Goal: Task Accomplishment & Management: Complete application form

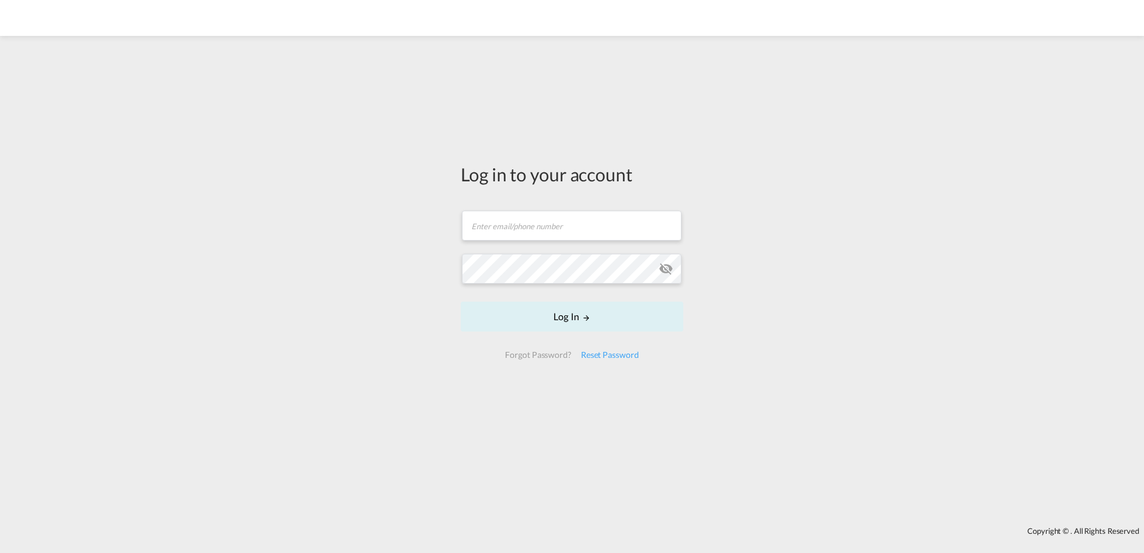
click at [607, 351] on div "Reset Password" at bounding box center [610, 355] width 68 height 22
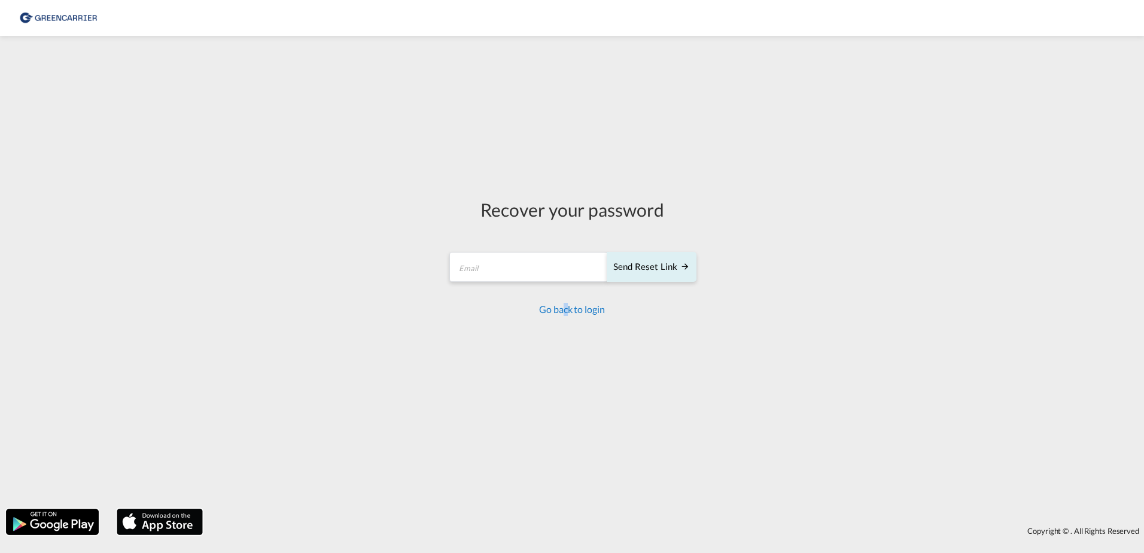
click at [567, 315] on link "Go back to login" at bounding box center [571, 308] width 65 height 11
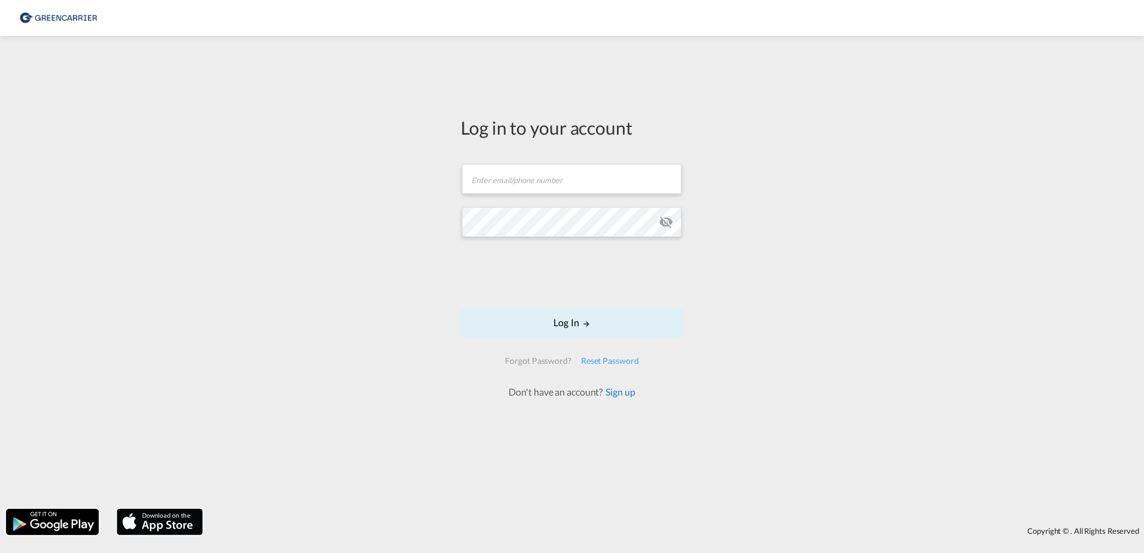
click at [605, 387] on link "Sign up" at bounding box center [619, 391] width 32 height 11
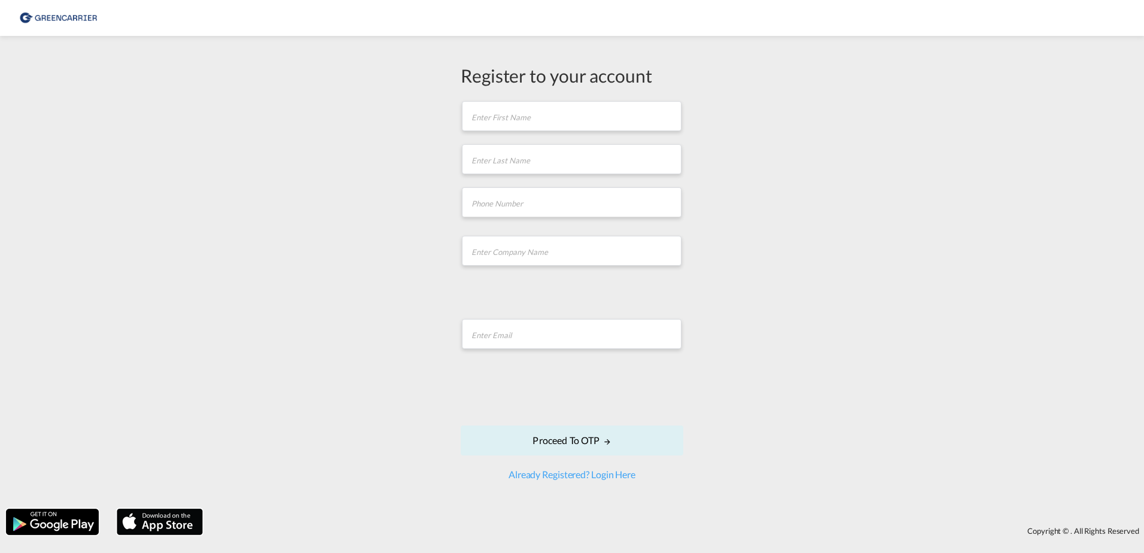
click at [479, 79] on div "Register to your account" at bounding box center [572, 75] width 223 height 25
click at [476, 121] on input "text" at bounding box center [572, 116] width 220 height 30
click at [546, 135] on form "First name is required Last name is required Company Name field is required Ent…" at bounding box center [572, 291] width 223 height 384
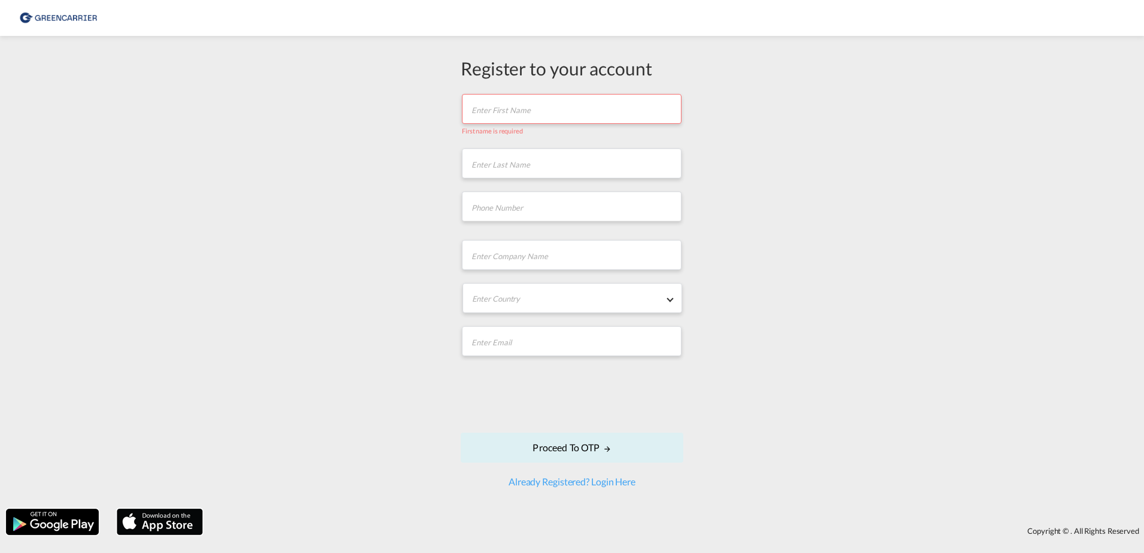
click at [545, 118] on input "text" at bounding box center [572, 109] width 220 height 30
type input "[PERSON_NAME]"
type input "78722198"
type input "Scan Global Logistics"
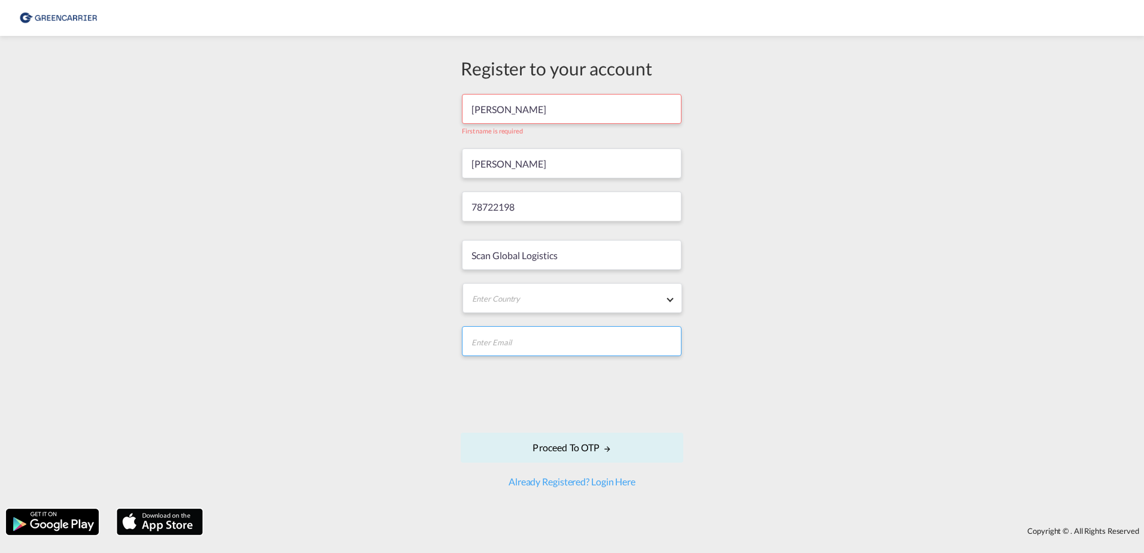
type input "[EMAIL_ADDRESS][DOMAIN_NAME]"
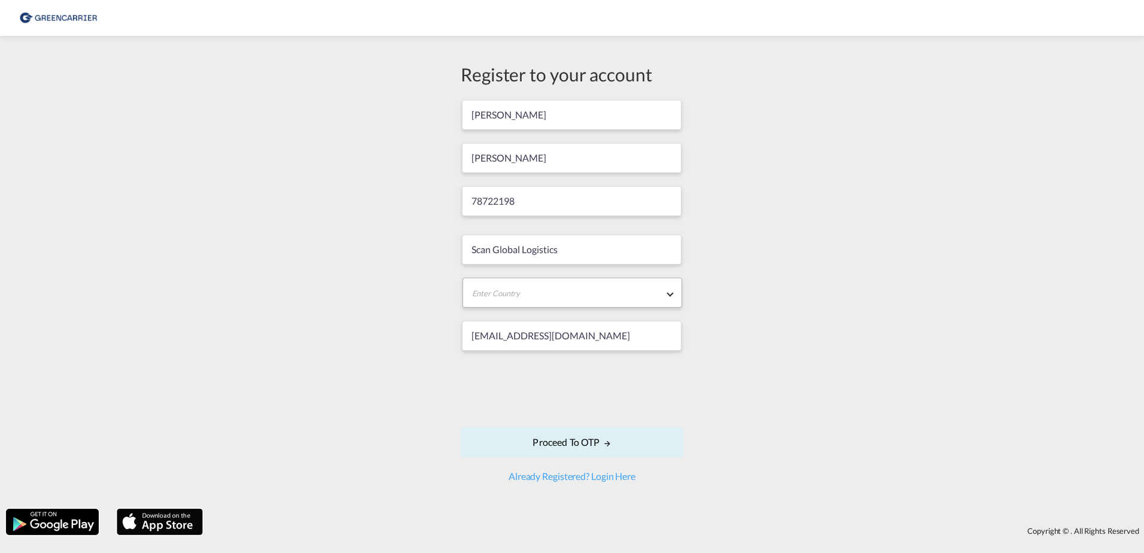
click at [558, 289] on md-select "Enter Country [GEOGRAPHIC_DATA] [GEOGRAPHIC_DATA] [GEOGRAPHIC_DATA] [US_STATE] …" at bounding box center [573, 293] width 220 height 30
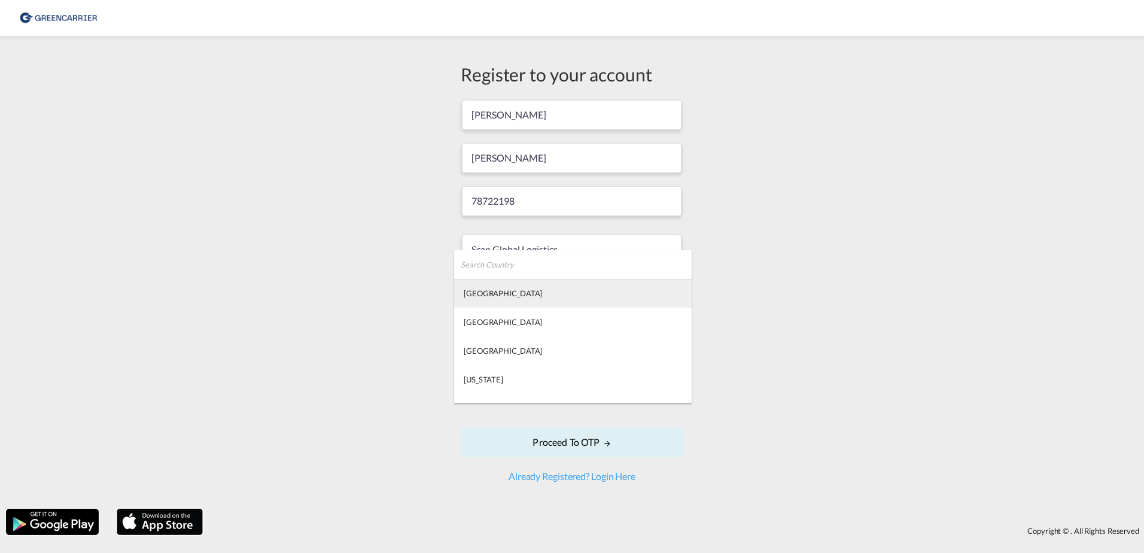
type md-option "[GEOGRAPHIC_DATA]"
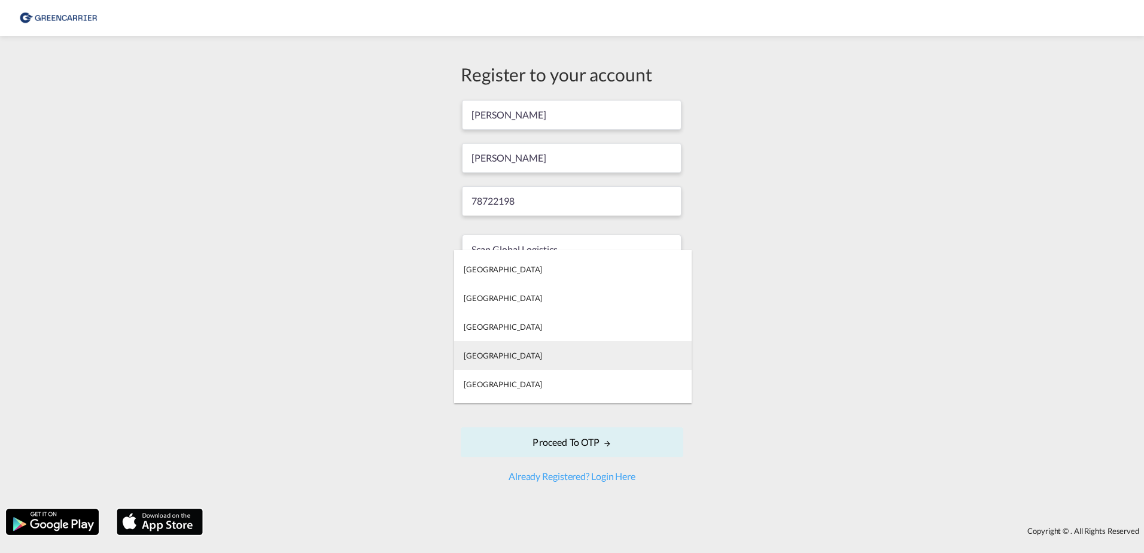
type md-option "[GEOGRAPHIC_DATA]"
click at [525, 354] on md-option "[GEOGRAPHIC_DATA]" at bounding box center [573, 355] width 238 height 29
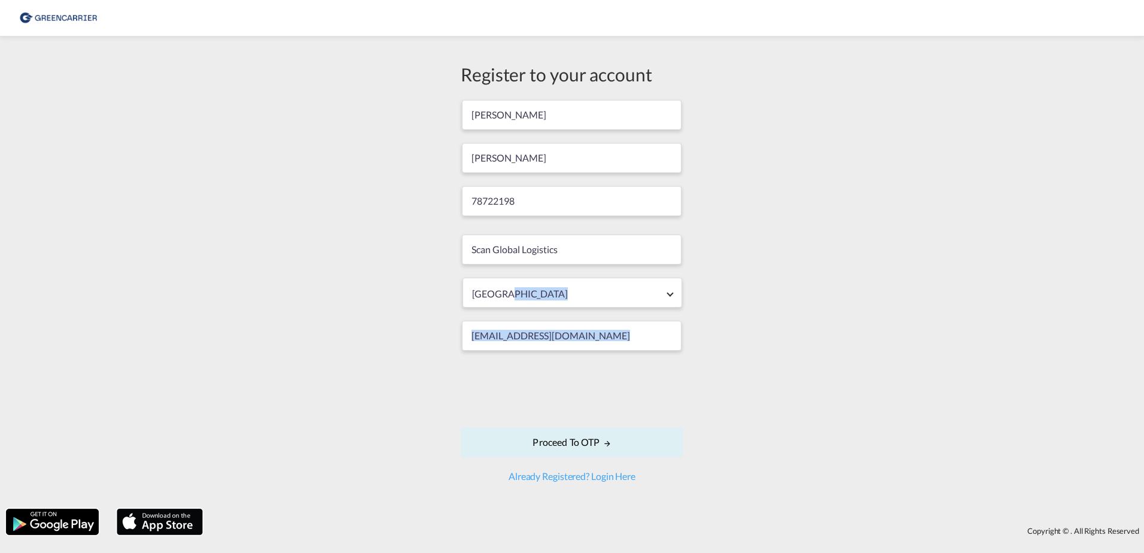
click at [855, 308] on div "Register to your account [PERSON_NAME] 78722198 Scan Global Logistics [GEOGRAPH…" at bounding box center [572, 272] width 1144 height 461
click at [548, 438] on button "Proceed to OTP" at bounding box center [572, 442] width 223 height 30
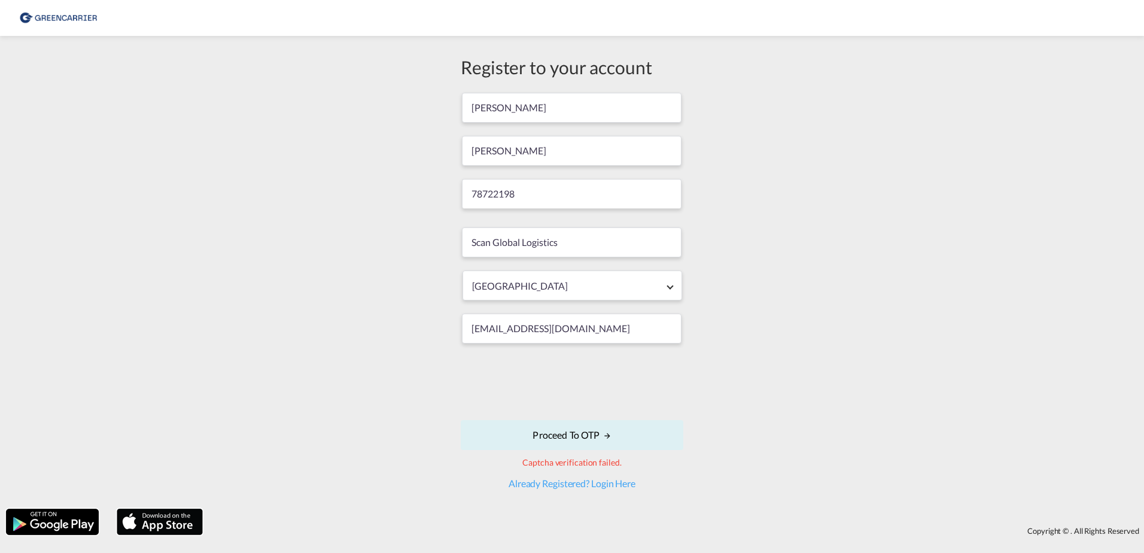
click at [469, 466] on form "[PERSON_NAME] 78722198 Scan Global Logistics [GEOGRAPHIC_DATA] [EMAIL_ADDRESS][…" at bounding box center [572, 291] width 223 height 399
click at [512, 436] on button "Proceed to OTP" at bounding box center [572, 435] width 223 height 30
click at [437, 436] on div "Register to your account [PERSON_NAME] 78722198 Scan Global Logistics [GEOGRAPH…" at bounding box center [572, 272] width 1144 height 461
click at [512, 442] on button "Proceed to OTP" at bounding box center [572, 435] width 223 height 30
click at [597, 485] on link "Already Registered? Login Here" at bounding box center [572, 483] width 127 height 11
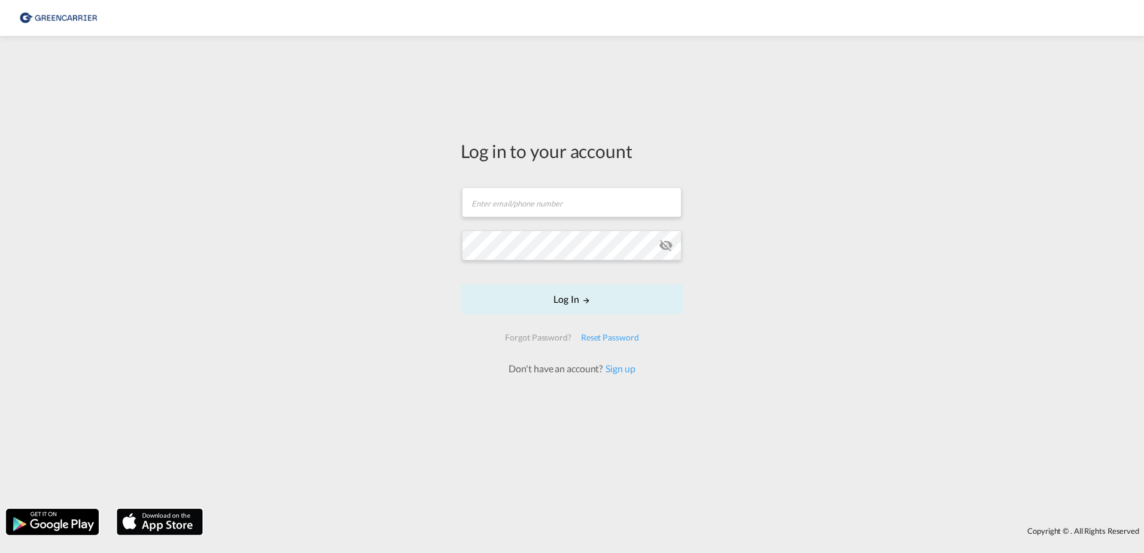
click at [535, 218] on form "Email field is required Password field is required Log In Forgot Password? Rese…" at bounding box center [572, 275] width 223 height 200
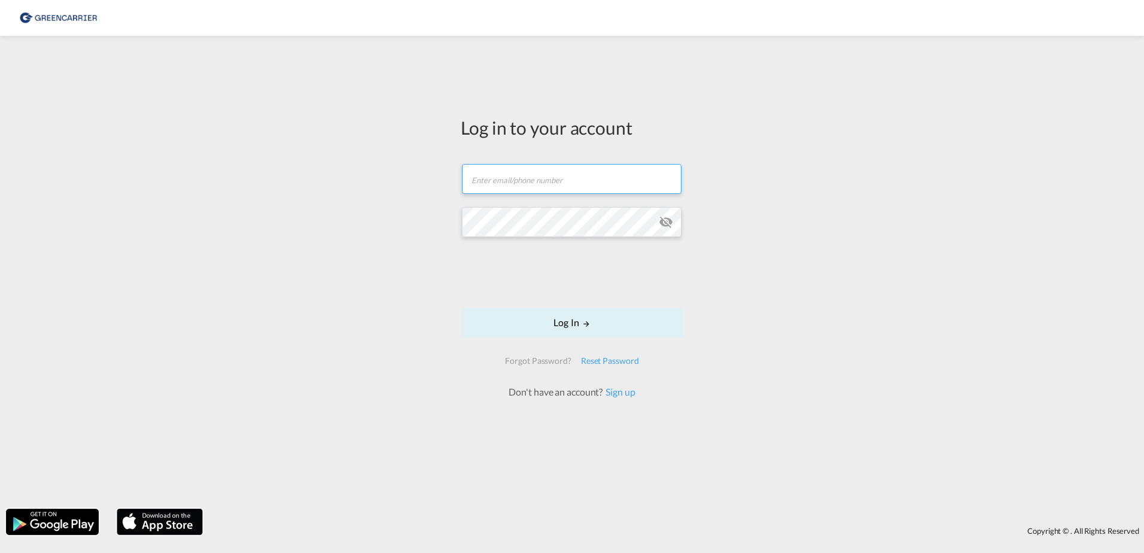
click at [500, 188] on input "text" at bounding box center [572, 179] width 220 height 30
type input "[EMAIL_ADDRESS][DOMAIN_NAME]"
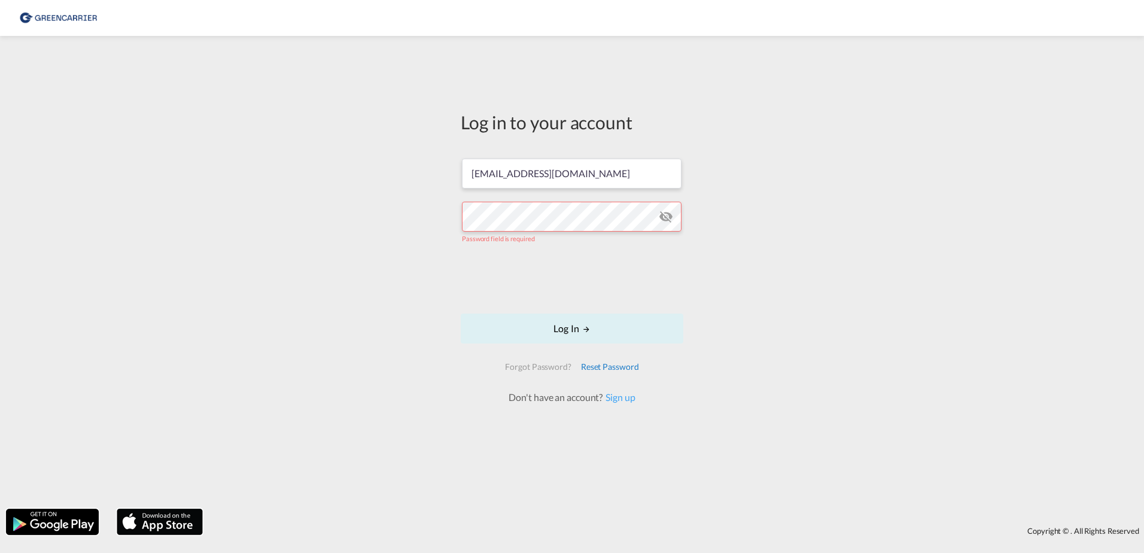
click at [600, 363] on div "Reset Password" at bounding box center [610, 367] width 68 height 22
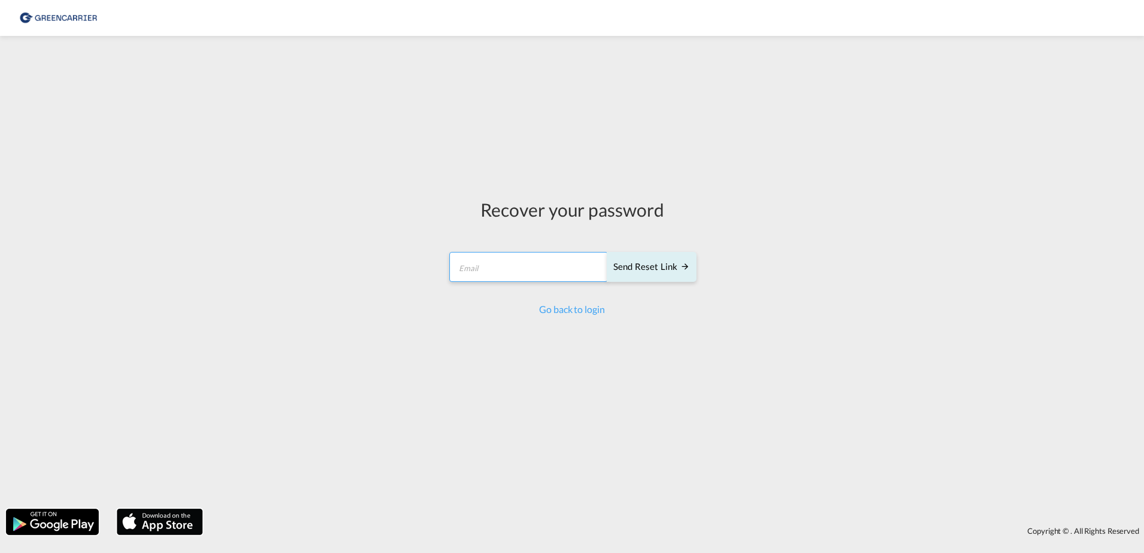
click at [503, 261] on input "email" at bounding box center [528, 267] width 159 height 30
type input "[EMAIL_ADDRESS][DOMAIN_NAME]"
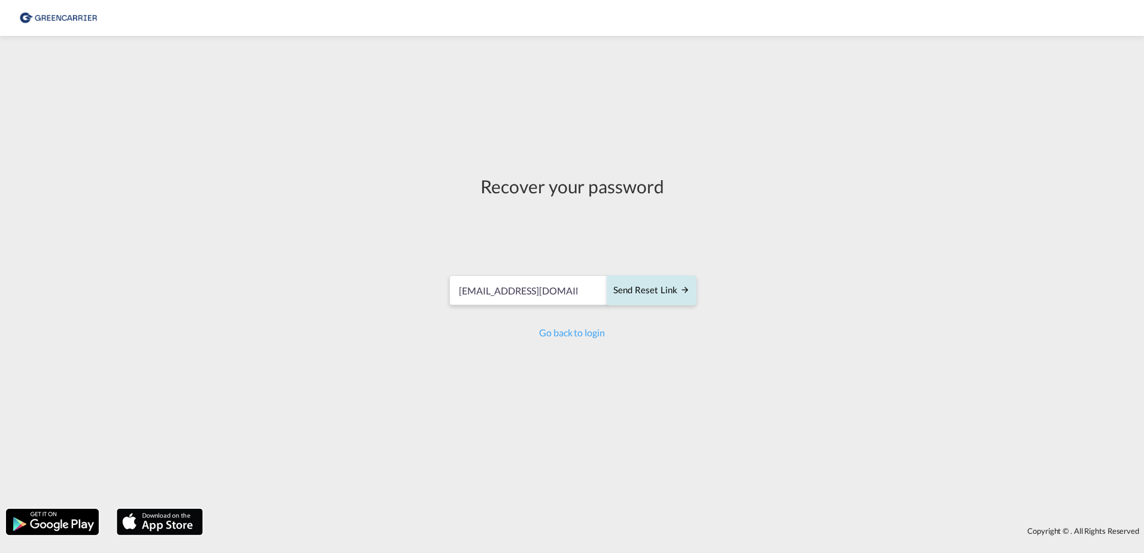
click at [636, 303] on button "Send reset link" at bounding box center [652, 290] width 90 height 30
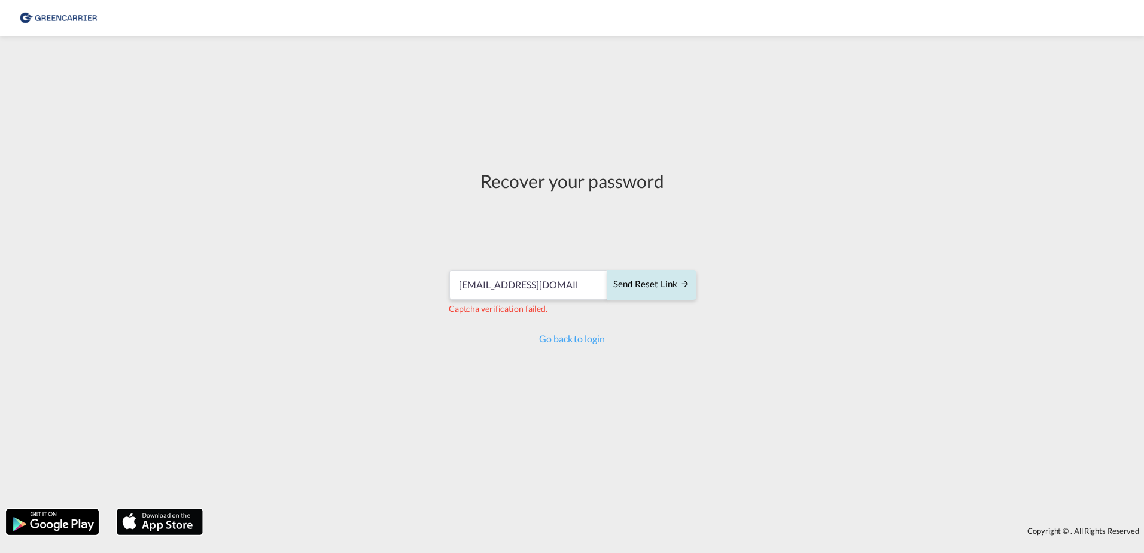
click at [631, 288] on div "Send reset link" at bounding box center [651, 285] width 77 height 14
click at [599, 342] on link "Go back to login" at bounding box center [571, 338] width 65 height 11
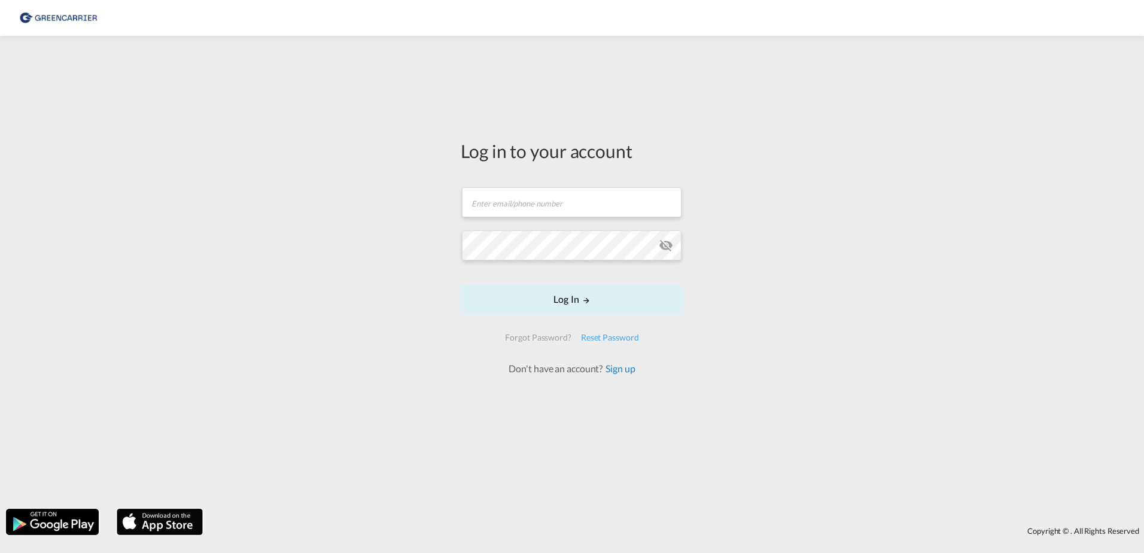
click at [612, 370] on link "Sign up" at bounding box center [619, 368] width 32 height 11
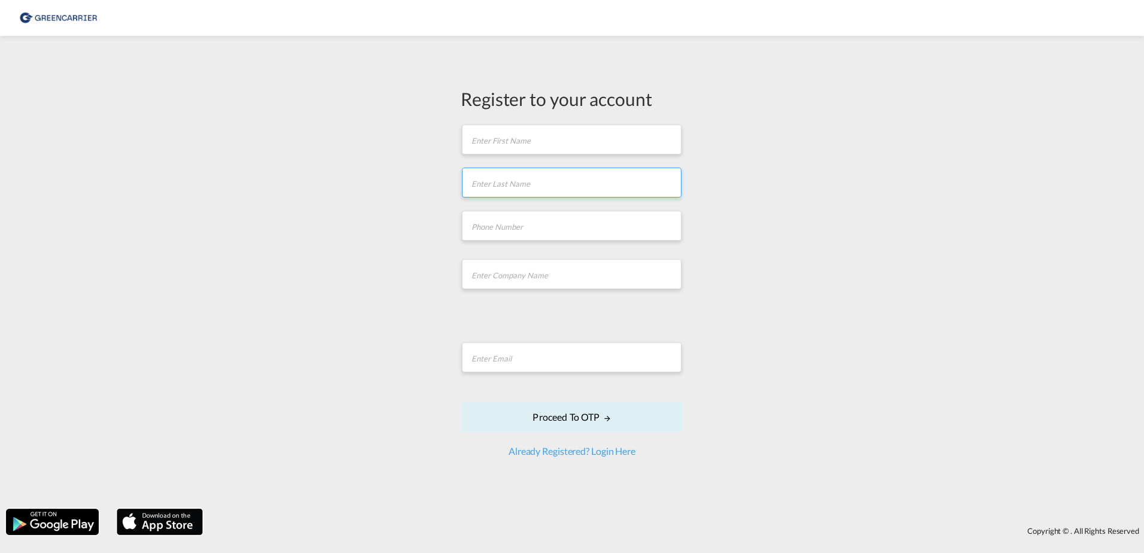
click at [524, 168] on input "text" at bounding box center [572, 183] width 220 height 30
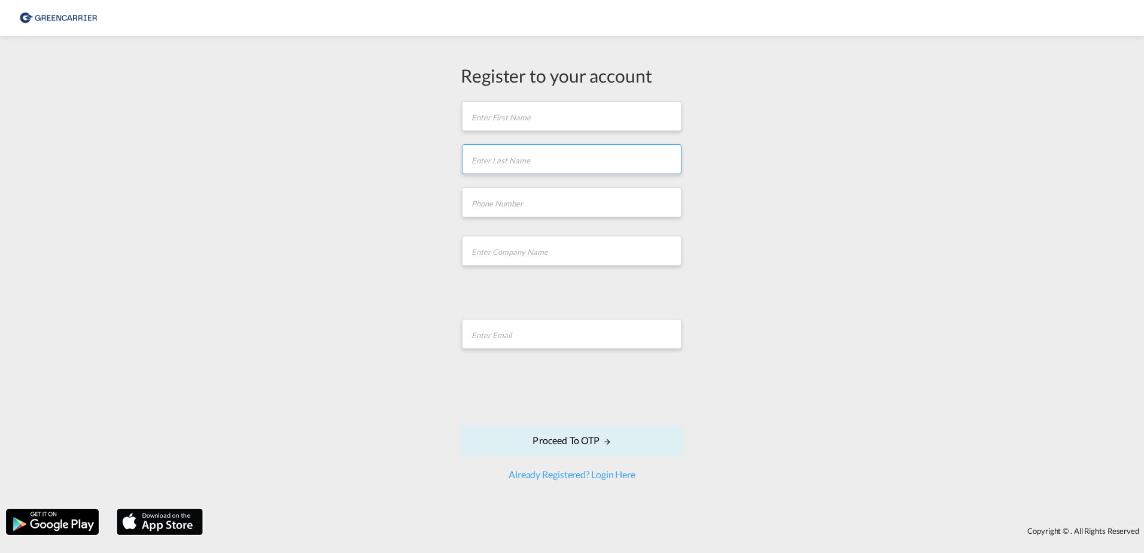
type input "[PERSON_NAME]"
type input "78722198"
type input "Scan Global Logistics"
type input "[EMAIL_ADDRESS][DOMAIN_NAME]"
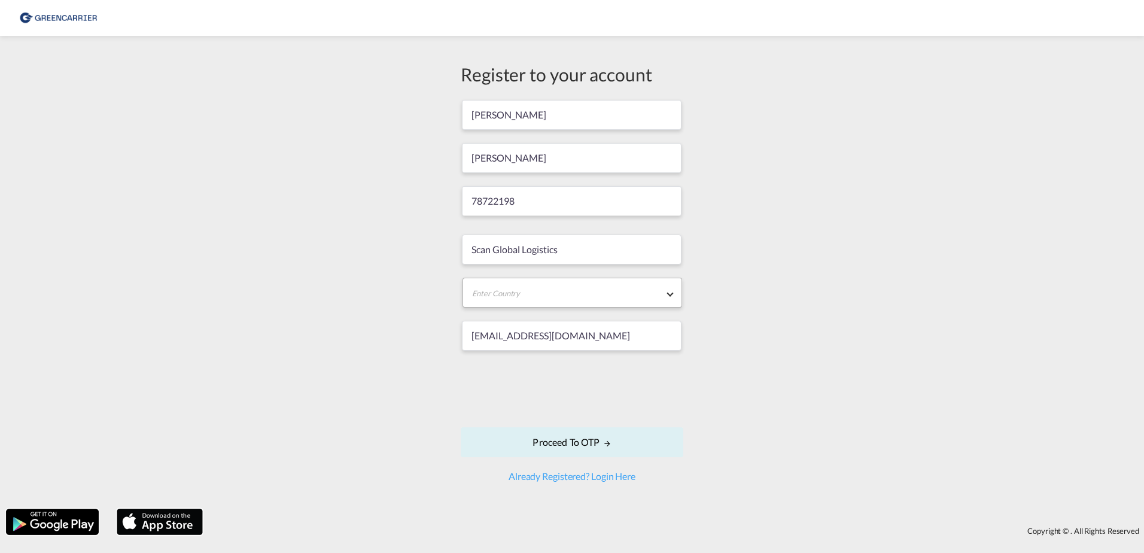
click at [528, 300] on md-select "Enter Country [GEOGRAPHIC_DATA] [GEOGRAPHIC_DATA] [GEOGRAPHIC_DATA] [US_STATE] …" at bounding box center [573, 293] width 220 height 30
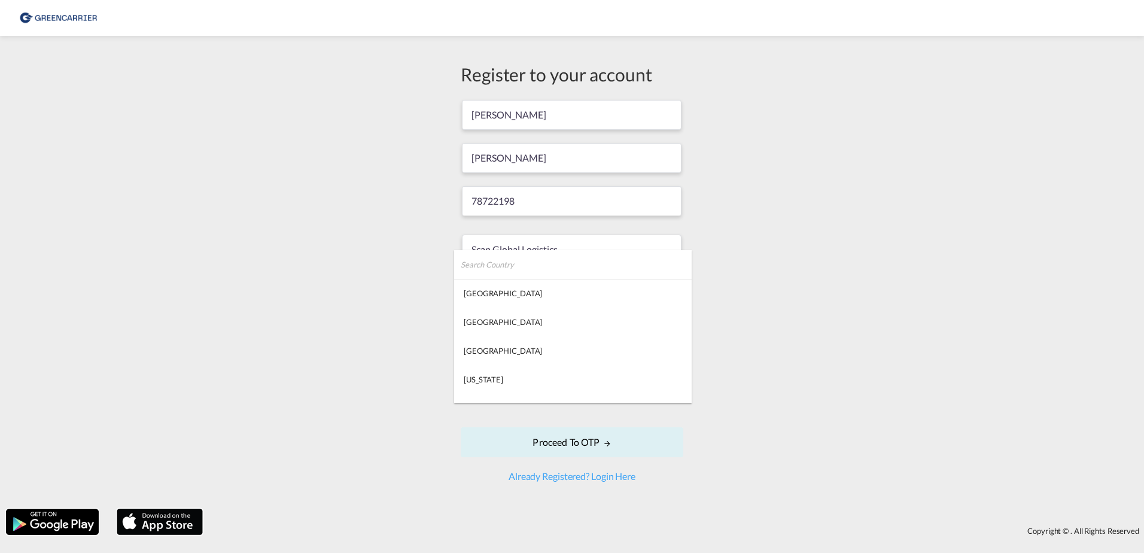
click at [351, 295] on md-backdrop at bounding box center [572, 276] width 1144 height 553
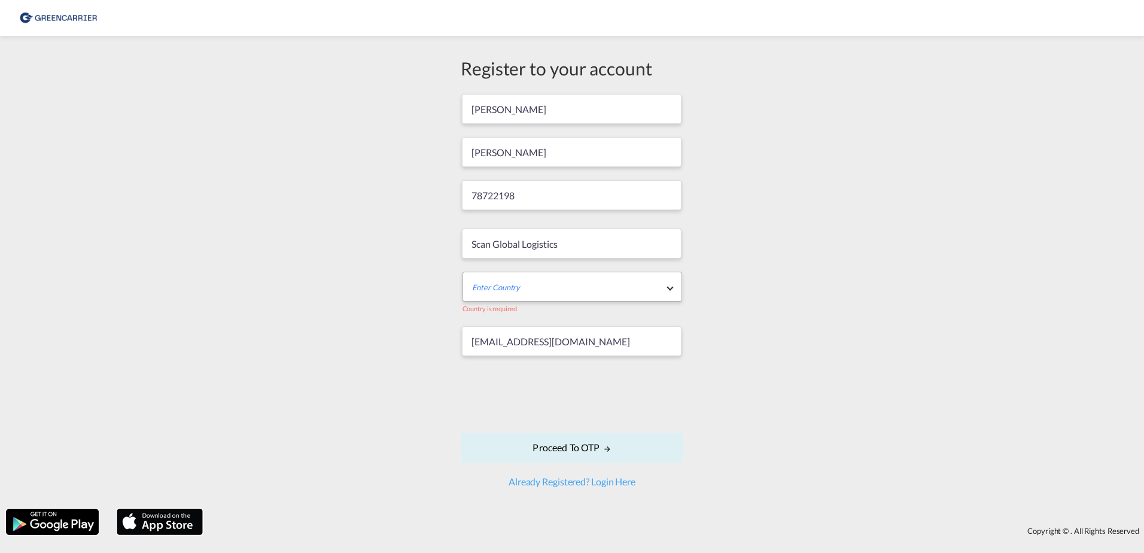
click at [529, 296] on md-select "Enter Country" at bounding box center [573, 287] width 220 height 30
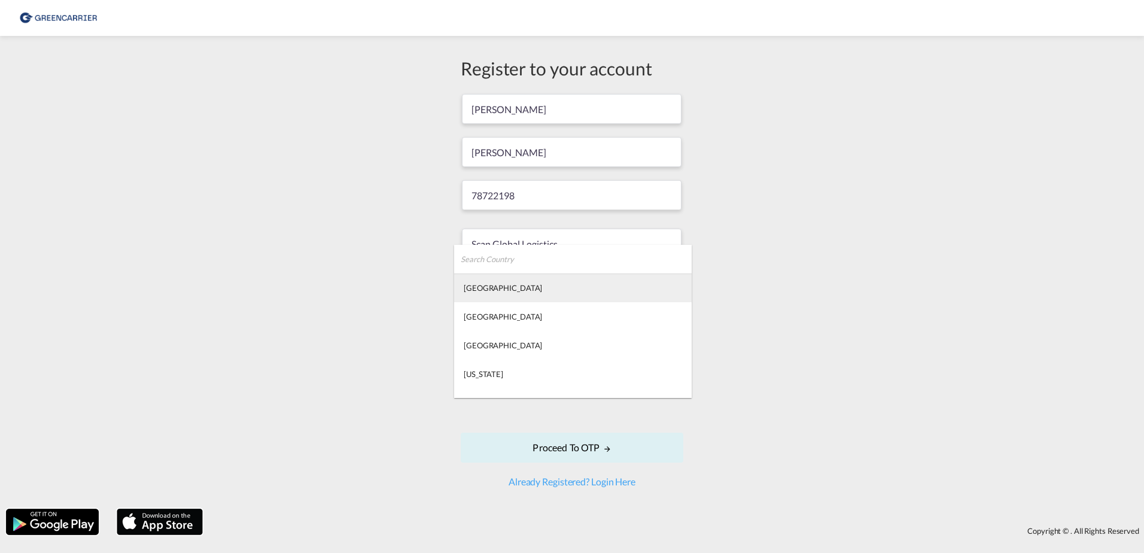
type md-option "[GEOGRAPHIC_DATA]"
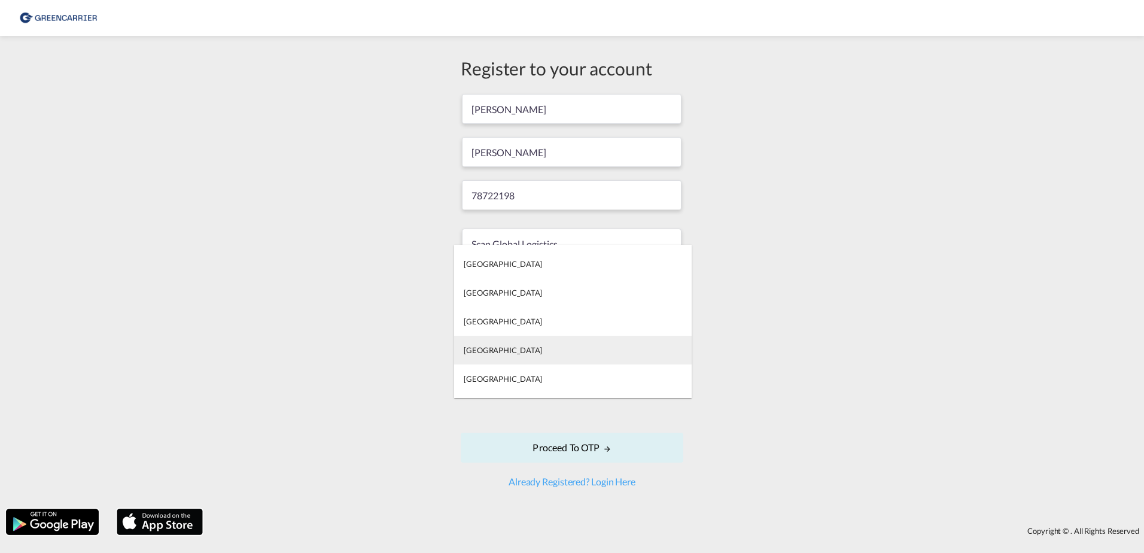
type md-option "[GEOGRAPHIC_DATA]"
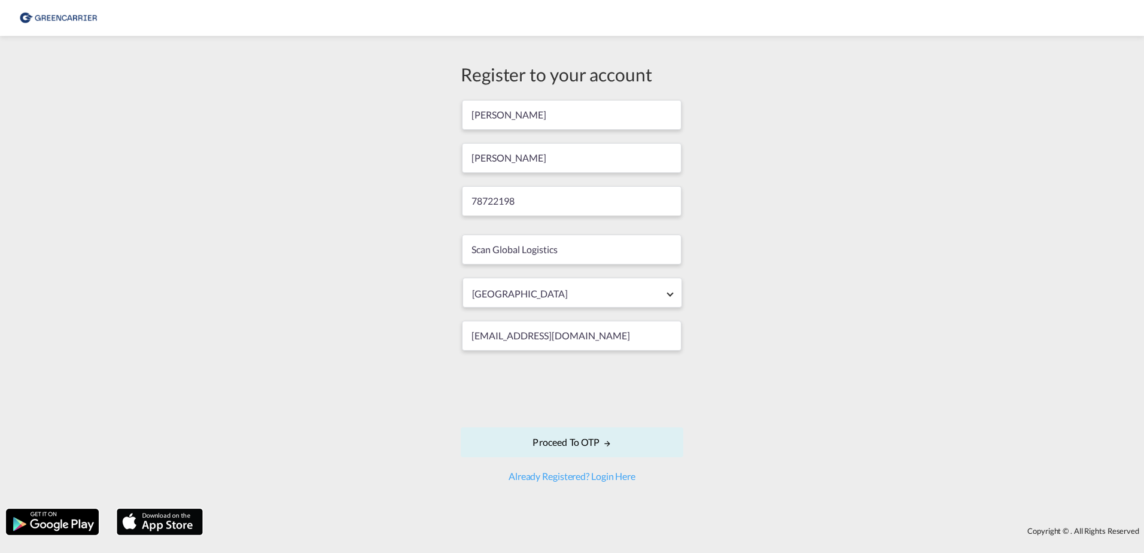
click at [449, 427] on div "Register to your account [PERSON_NAME] 78722198 Scan Global Logistics [GEOGRAPH…" at bounding box center [572, 272] width 1144 height 461
click at [479, 437] on button "Proceed to OTP" at bounding box center [572, 442] width 223 height 30
